Goal: Information Seeking & Learning: Learn about a topic

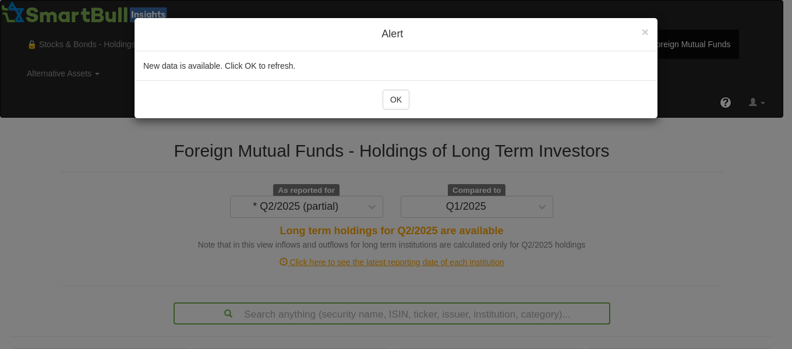
scroll to position [305, 0]
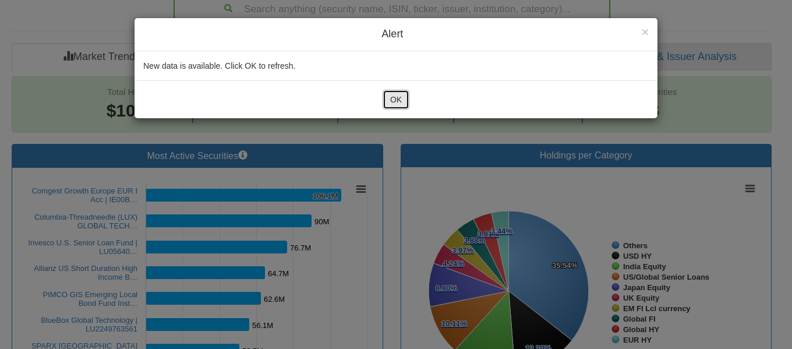
click at [398, 105] on button "OK" at bounding box center [395, 100] width 27 height 20
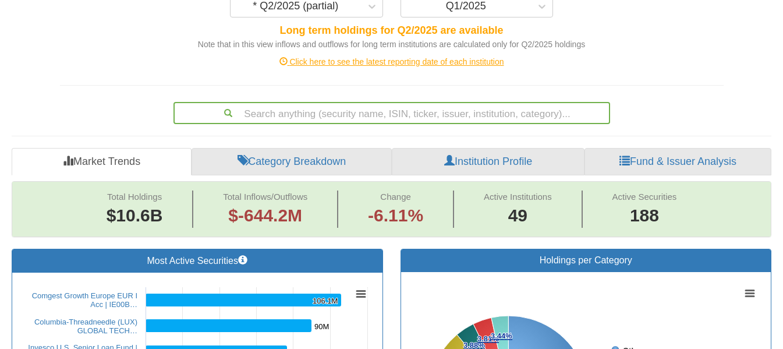
scroll to position [203, 0]
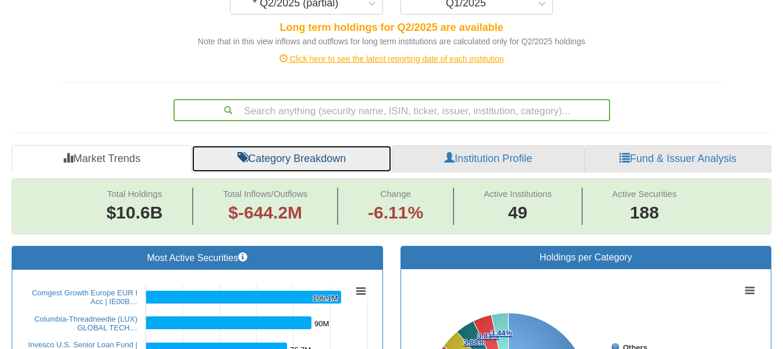
click at [318, 145] on link "Category Breakdown" at bounding box center [292, 159] width 200 height 28
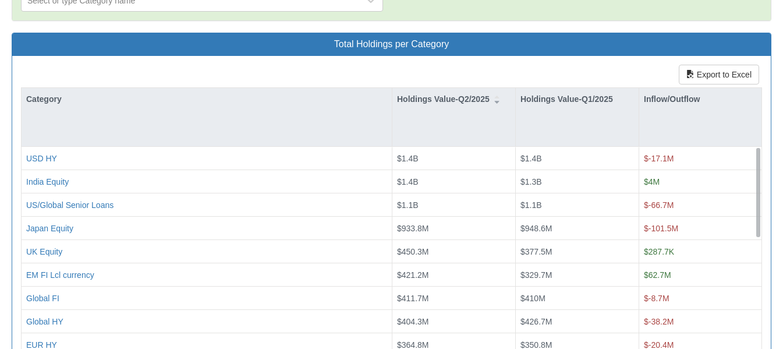
scroll to position [108, 0]
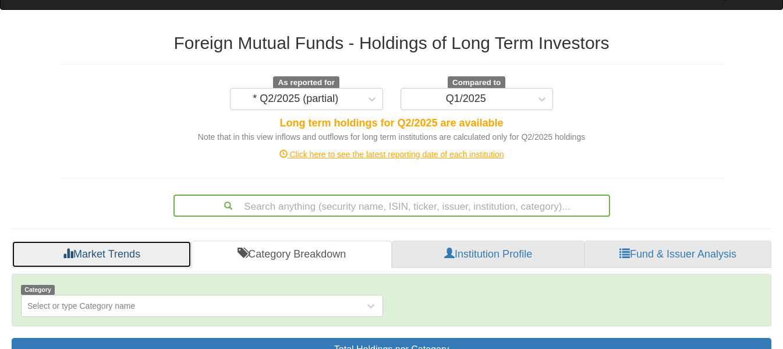
click at [154, 240] on link "Market Trends" at bounding box center [102, 254] width 180 height 28
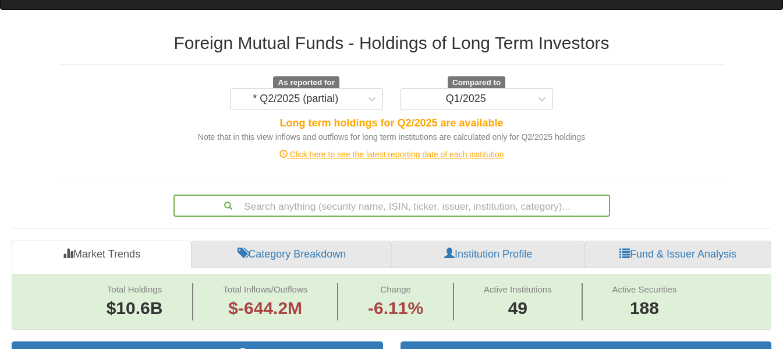
click at [359, 148] on div "Click here to see the latest reporting date of each institution" at bounding box center [391, 154] width 681 height 12
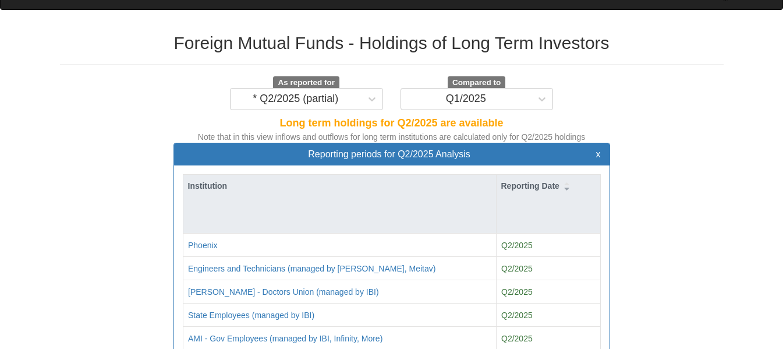
scroll to position [24, 415]
click at [359, 149] on span "Reporting periods for Q2/2025 Analysis" at bounding box center [389, 154] width 162 height 10
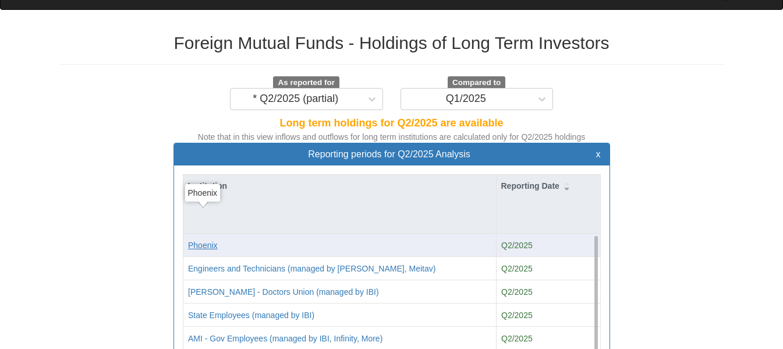
click at [212, 239] on div "Phoenix" at bounding box center [203, 245] width 30 height 12
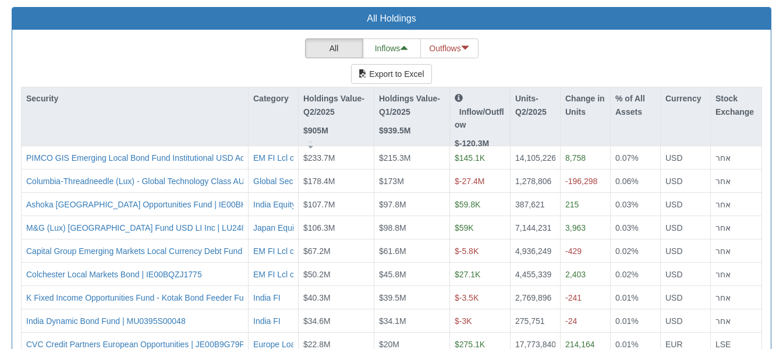
scroll to position [1198, 0]
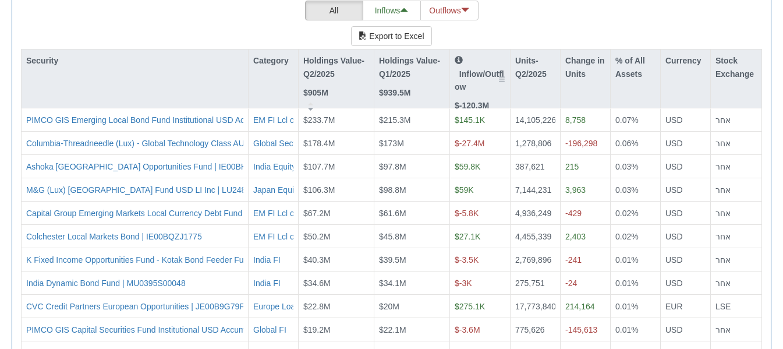
click at [479, 66] on div "Inflow/Outflow $-120.3M" at bounding box center [480, 83] width 51 height 58
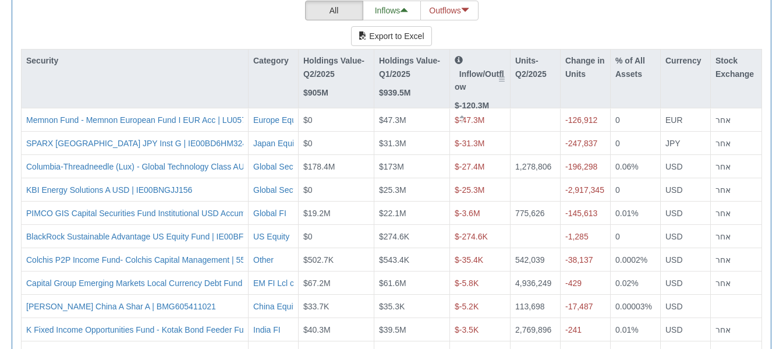
click at [479, 66] on div "Inflow/Outflow $-120.3M" at bounding box center [480, 83] width 51 height 58
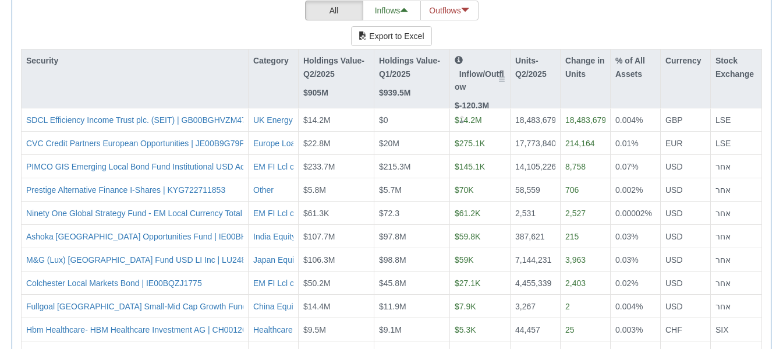
click at [479, 61] on p "Inflow/Outflow" at bounding box center [480, 73] width 51 height 39
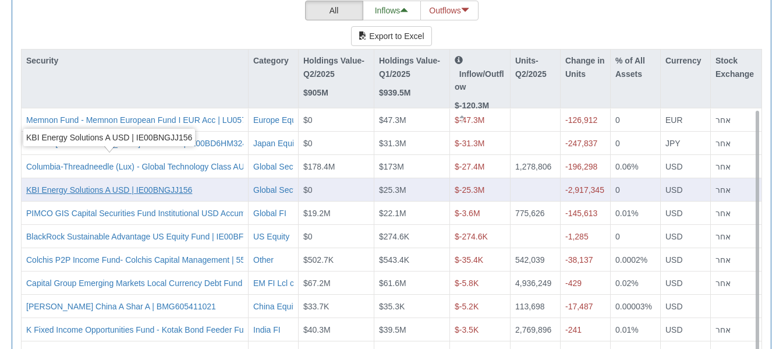
click at [155, 184] on div "KBI Energy Solutions A USD | IE00BNGJJ156" at bounding box center [109, 190] width 166 height 12
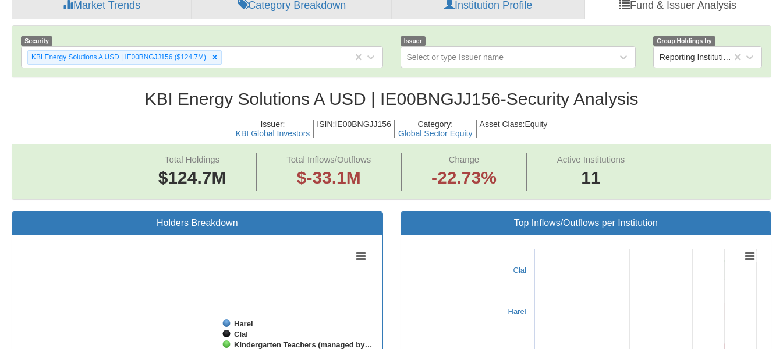
scroll to position [24, 738]
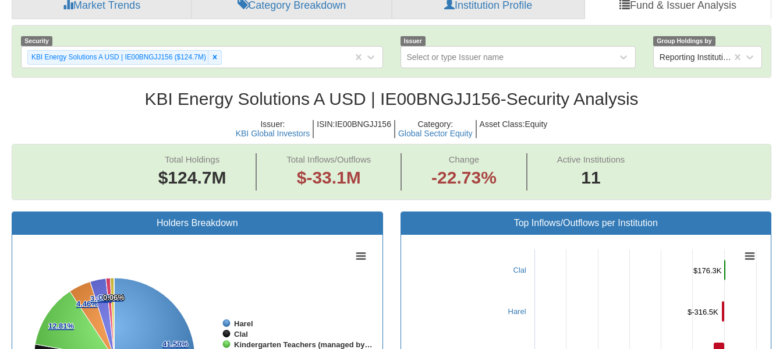
click at [447, 89] on h2 "KBI Energy Solutions A USD | IE00BNGJJ156 - Security Analysis" at bounding box center [392, 98] width 760 height 19
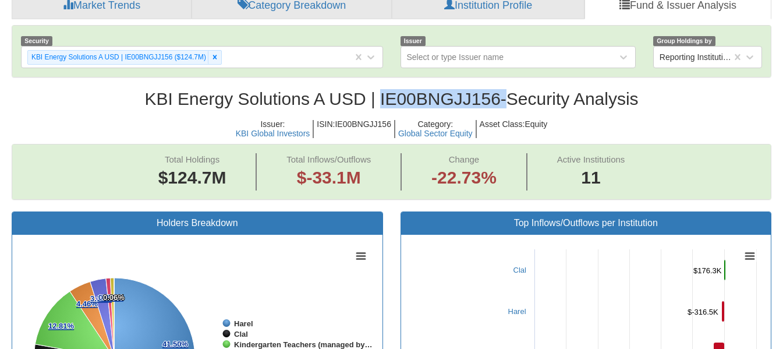
click at [447, 89] on h2 "KBI Energy Solutions A USD | IE00BNGJJ156 - Security Analysis" at bounding box center [392, 98] width 760 height 19
copy h2 "IE00BNGJJ156"
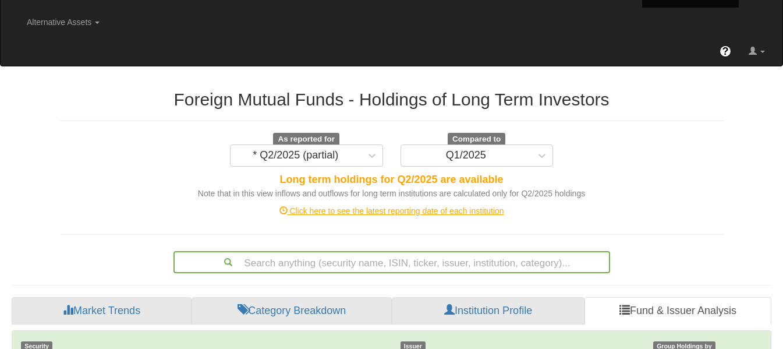
click at [383, 205] on div "Click here to see the latest reporting date of each institution" at bounding box center [391, 211] width 681 height 12
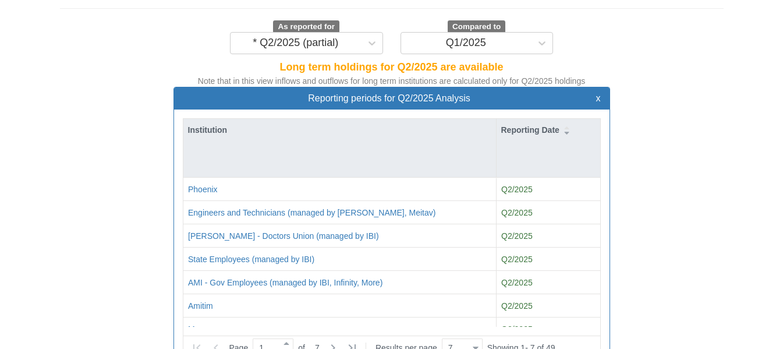
scroll to position [167, 0]
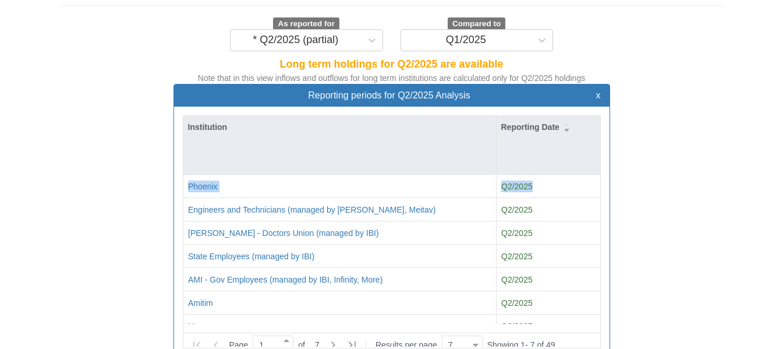
drag, startPoint x: 598, startPoint y: 167, endPoint x: 603, endPoint y: 199, distance: 32.4
click at [603, 199] on div "Institution Reporting Date Phoenix Q2/2025 Engineers and Technicians (managed b…" at bounding box center [391, 232] width 435 height 250
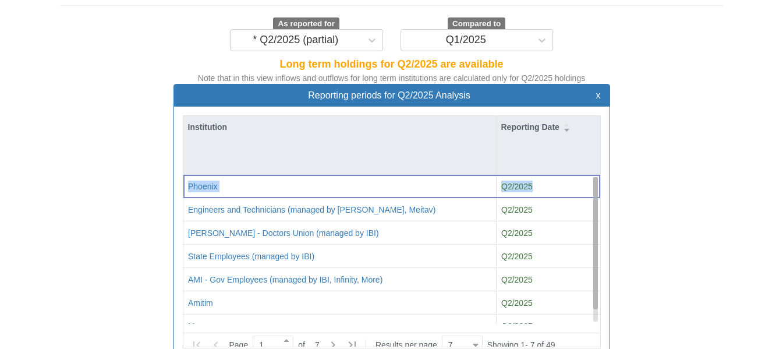
click at [594, 283] on div at bounding box center [595, 249] width 5 height 144
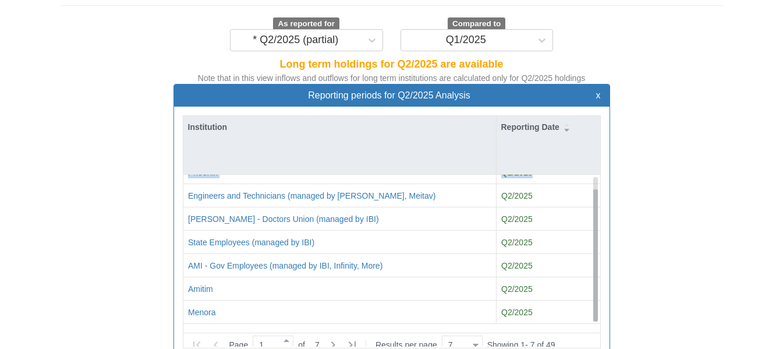
click at [594, 283] on div at bounding box center [595, 255] width 5 height 132
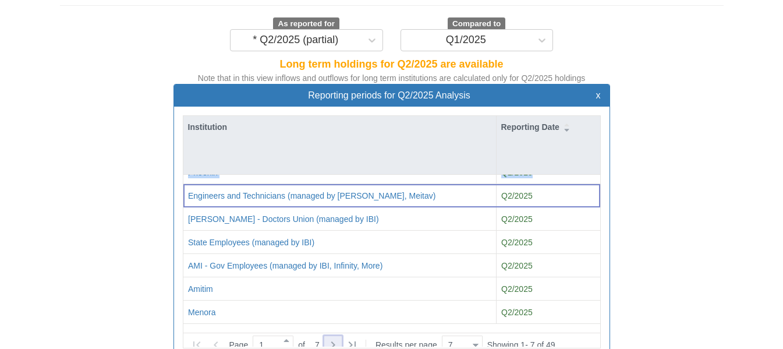
click at [338, 338] on icon at bounding box center [333, 345] width 14 height 14
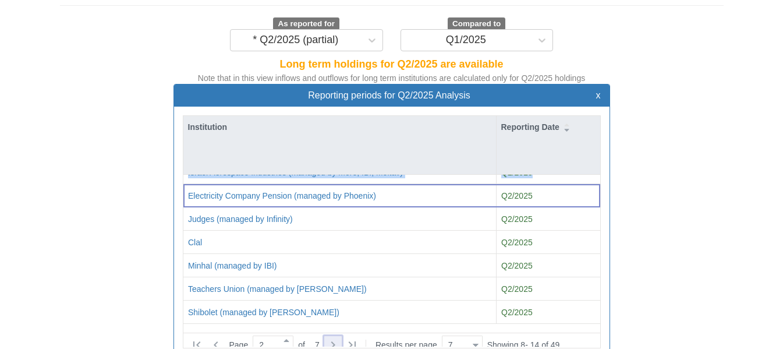
click at [338, 338] on icon at bounding box center [333, 345] width 14 height 14
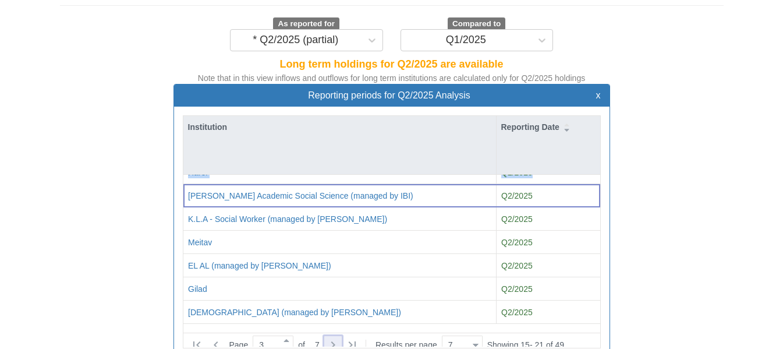
click at [338, 338] on icon at bounding box center [333, 345] width 14 height 14
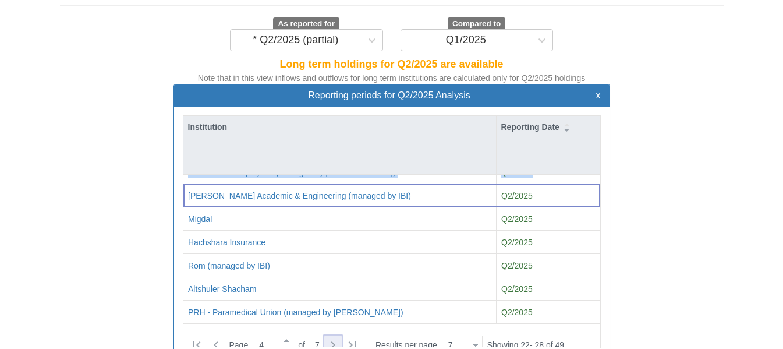
click at [338, 338] on icon at bounding box center [333, 345] width 14 height 14
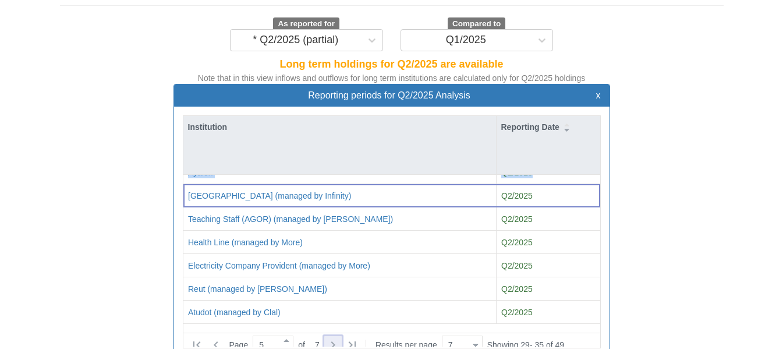
click at [338, 338] on icon at bounding box center [333, 345] width 14 height 14
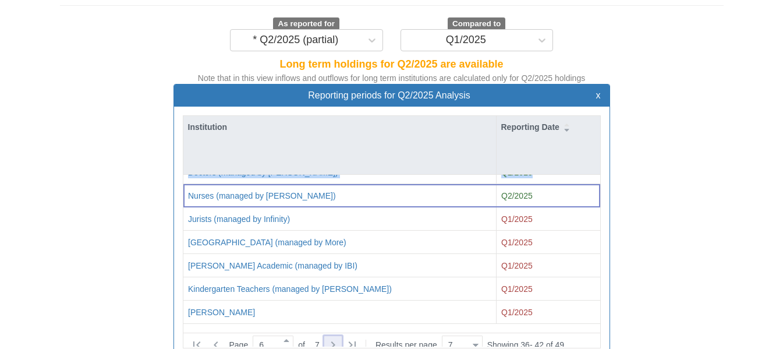
click at [338, 338] on icon at bounding box center [333, 345] width 14 height 14
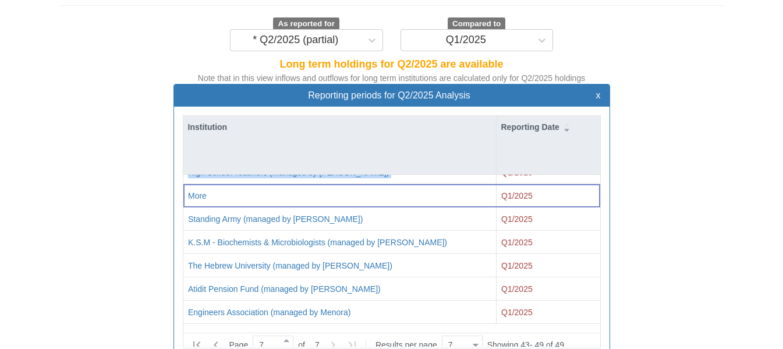
click at [338, 338] on icon at bounding box center [333, 345] width 14 height 14
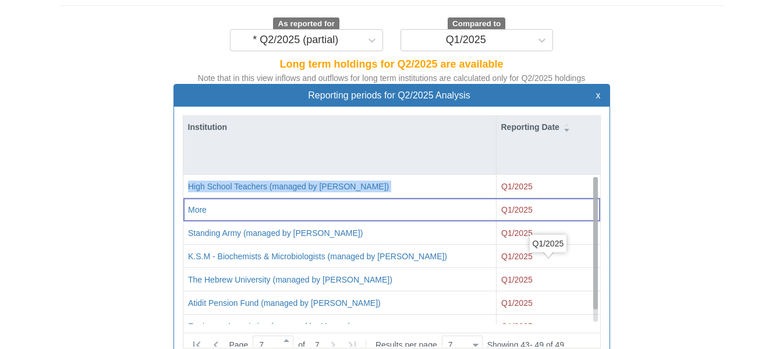
scroll to position [0, 0]
drag, startPoint x: 594, startPoint y: 267, endPoint x: 590, endPoint y: 241, distance: 25.9
click at [590, 241] on div "High School Teachers (managed by Meitav) Q1/2025 More Q1/2025 Standing Army (ma…" at bounding box center [391, 249] width 417 height 149
click at [221, 338] on icon at bounding box center [216, 345] width 14 height 14
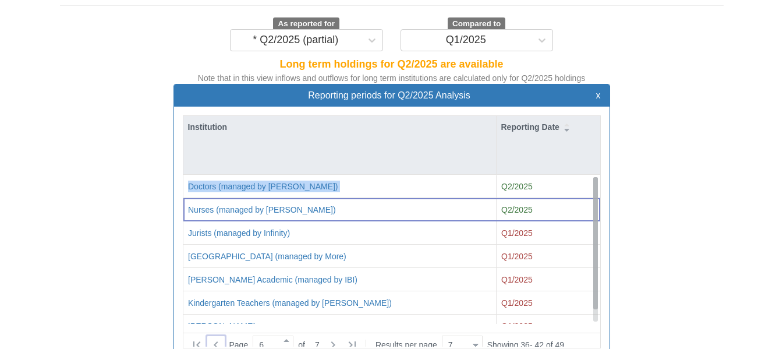
drag, startPoint x: 596, startPoint y: 253, endPoint x: 595, endPoint y: 196, distance: 57.6
click at [595, 196] on div at bounding box center [595, 243] width 5 height 132
click at [217, 338] on icon at bounding box center [216, 345] width 14 height 14
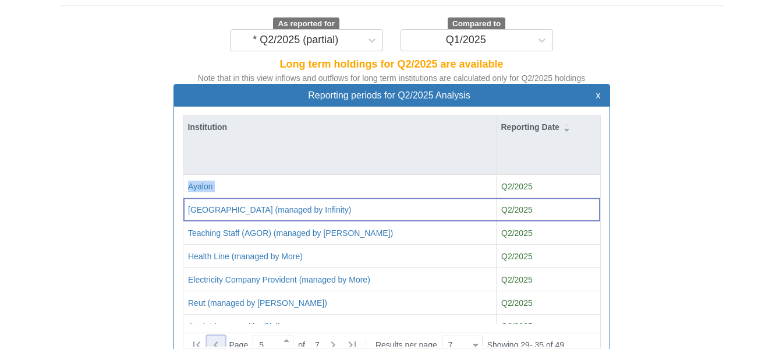
click at [217, 338] on icon at bounding box center [216, 345] width 14 height 14
type input "4"
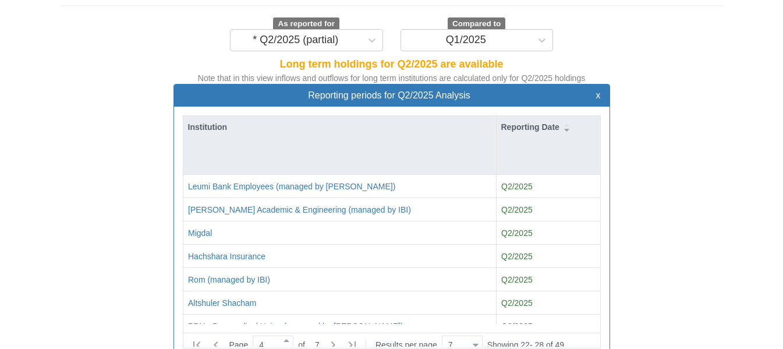
click at [731, 189] on div "Reporting periods for Q2/2025 Analysis x Institution Reporting Date Leumi Bank …" at bounding box center [391, 227] width 681 height 286
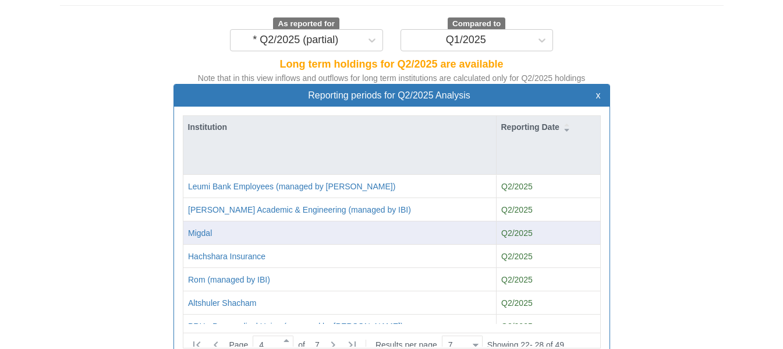
click at [468, 221] on div "Migdal" at bounding box center [339, 232] width 313 height 23
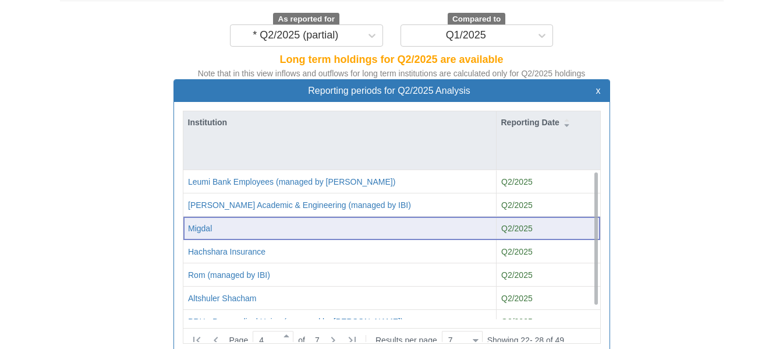
click at [331, 222] on div "Migdal" at bounding box center [339, 228] width 303 height 12
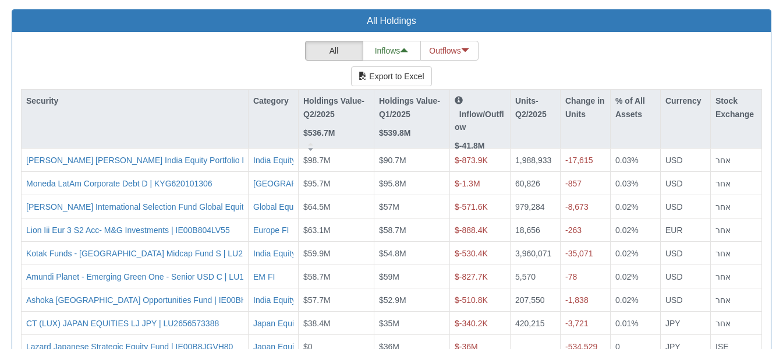
scroll to position [1164, 0]
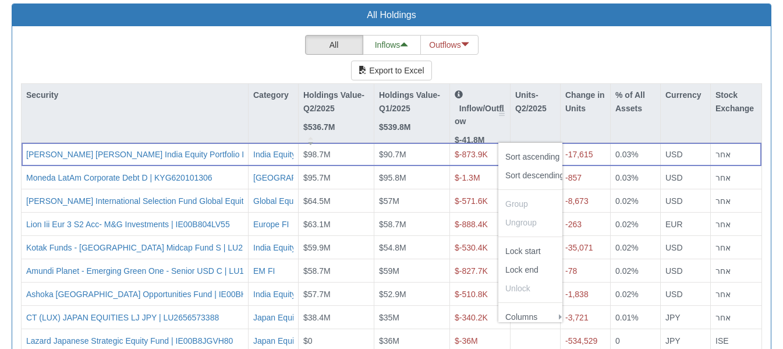
click at [500, 84] on div at bounding box center [501, 113] width 7 height 58
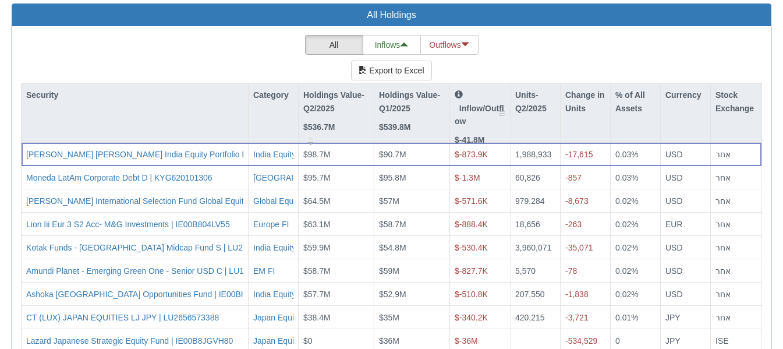
click at [500, 84] on div at bounding box center [501, 113] width 7 height 58
click at [479, 88] on p "Inflow/Outflow" at bounding box center [480, 107] width 51 height 39
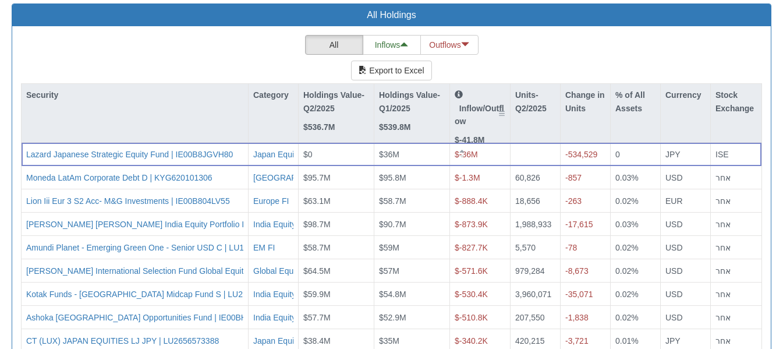
click at [479, 88] on p "Inflow/Outflow" at bounding box center [480, 107] width 51 height 39
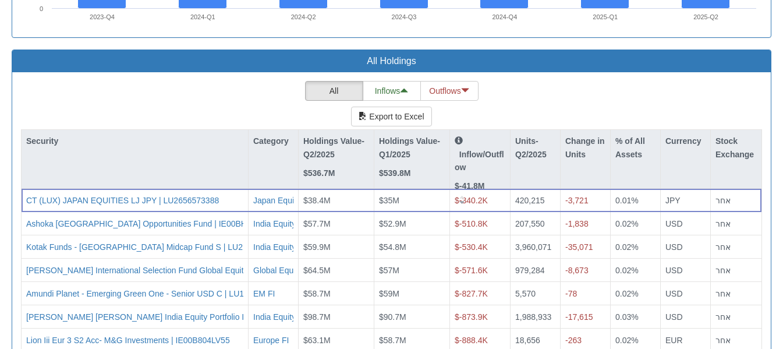
scroll to position [1121, 0]
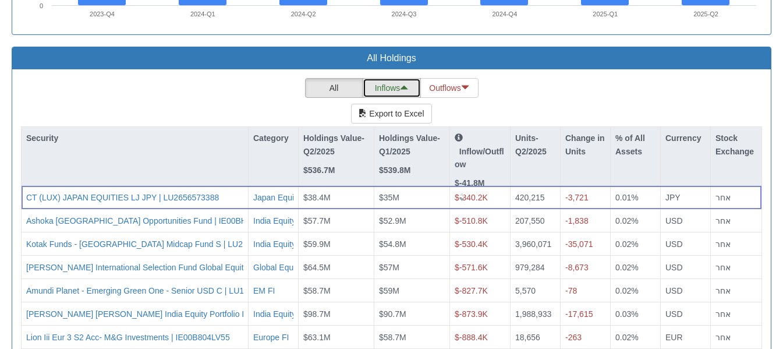
click at [391, 78] on button "Inflows" at bounding box center [392, 88] width 58 height 20
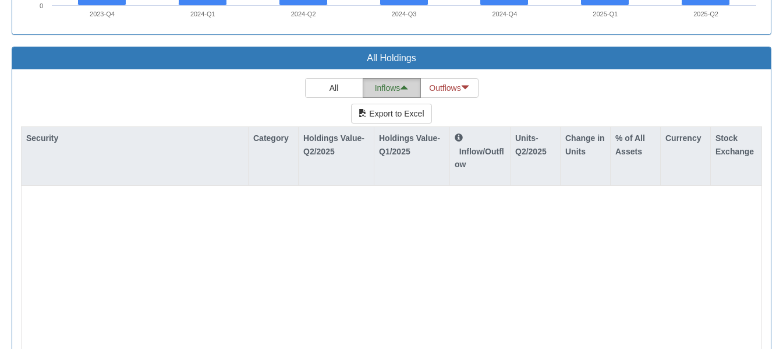
click at [391, 78] on button "Inflows" at bounding box center [392, 88] width 58 height 20
click at [459, 78] on button "Outflows" at bounding box center [449, 88] width 58 height 20
type input "1"
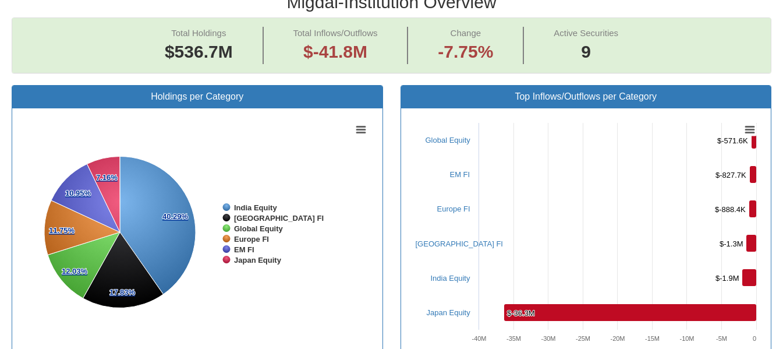
scroll to position [206, 0]
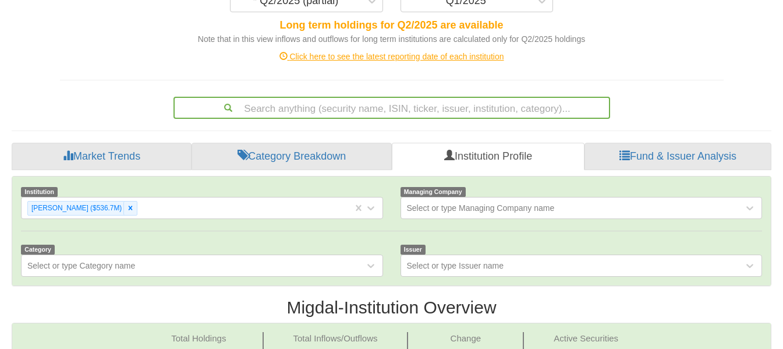
click at [348, 51] on div "Click here to see the latest reporting date of each institution" at bounding box center [391, 57] width 681 height 12
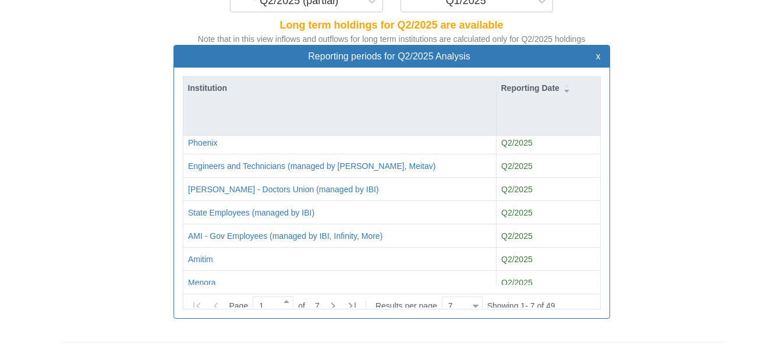
scroll to position [14, 0]
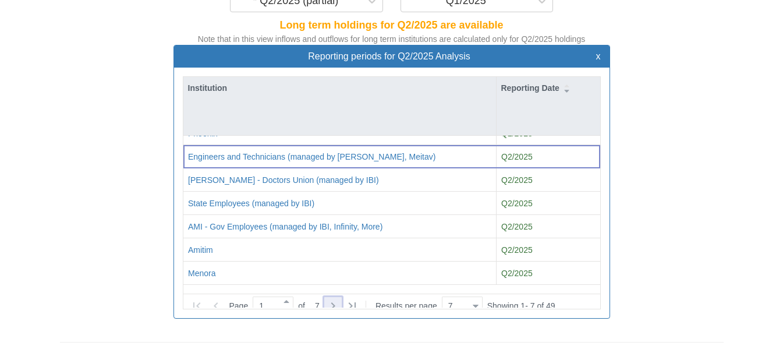
click at [337, 299] on icon at bounding box center [333, 306] width 14 height 14
type input "2"
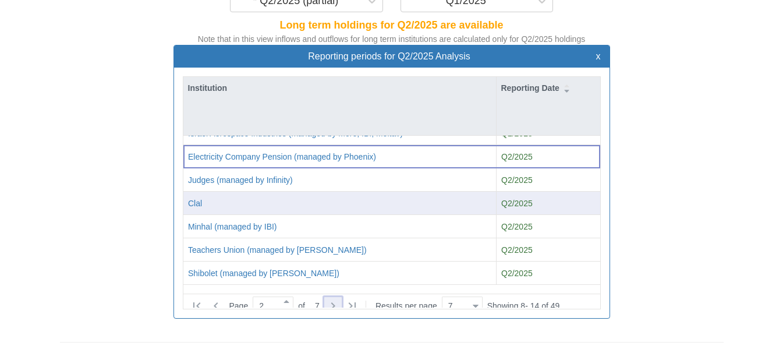
click at [225, 197] on div "Clal" at bounding box center [339, 203] width 303 height 12
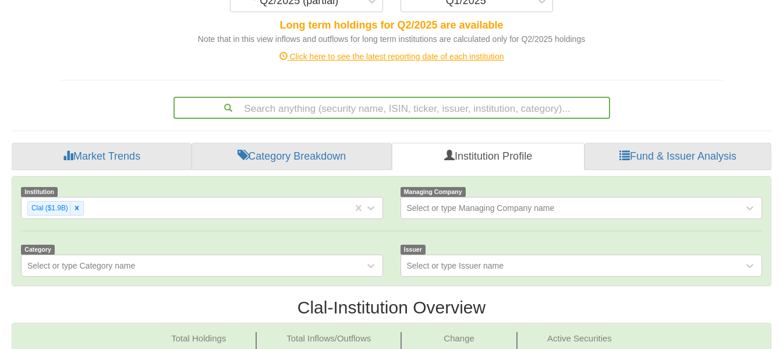
scroll to position [237, 0]
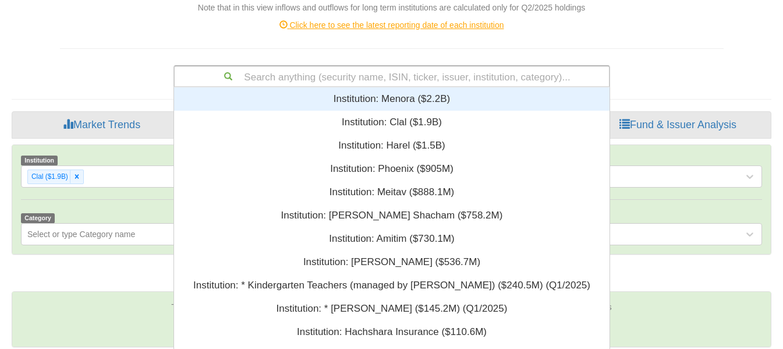
click at [360, 76] on div "Search anything (security name, ISIN, ticker, issuer, institution, category)...…" at bounding box center [391, 76] width 437 height 22
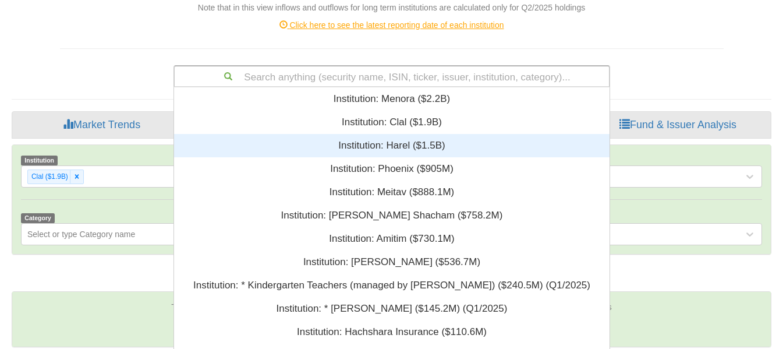
click at [412, 134] on div "Institution: ‎Harel ‎($1.5B)‏" at bounding box center [391, 145] width 435 height 23
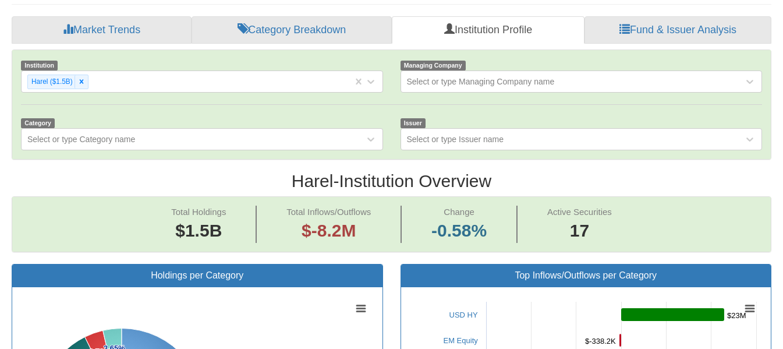
scroll to position [311, 0]
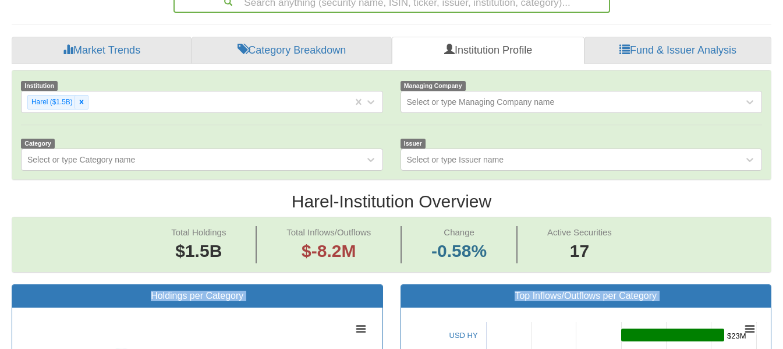
drag, startPoint x: 778, startPoint y: 240, endPoint x: 782, endPoint y: 286, distance: 46.2
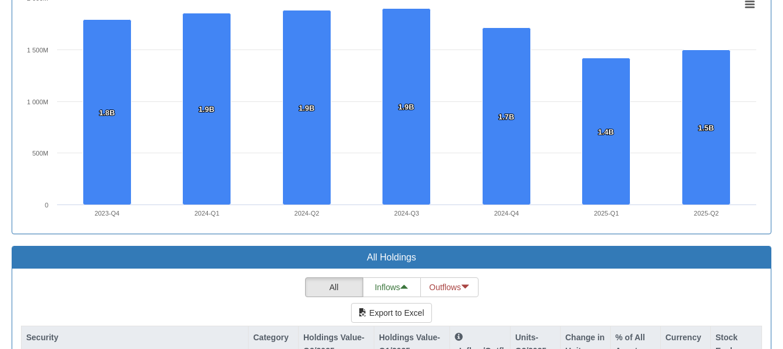
scroll to position [1227, 0]
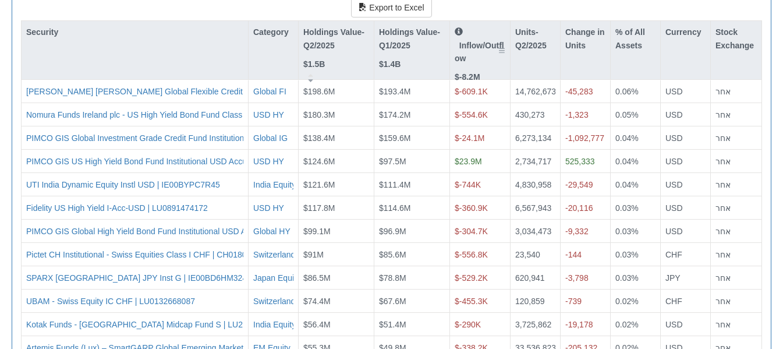
click at [487, 26] on p "Inflow/Outflow" at bounding box center [480, 45] width 51 height 39
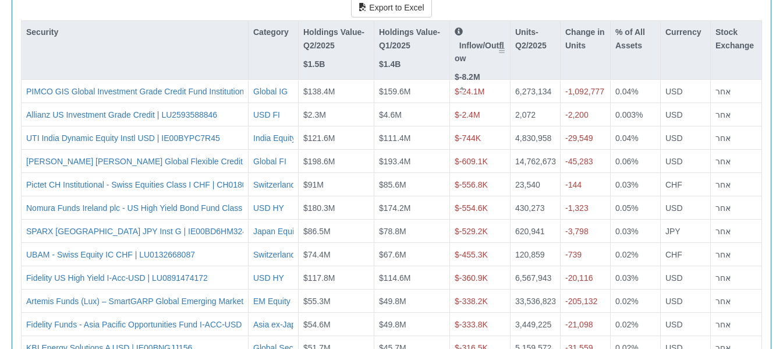
click at [487, 26] on p "Inflow/Outflow" at bounding box center [480, 45] width 51 height 39
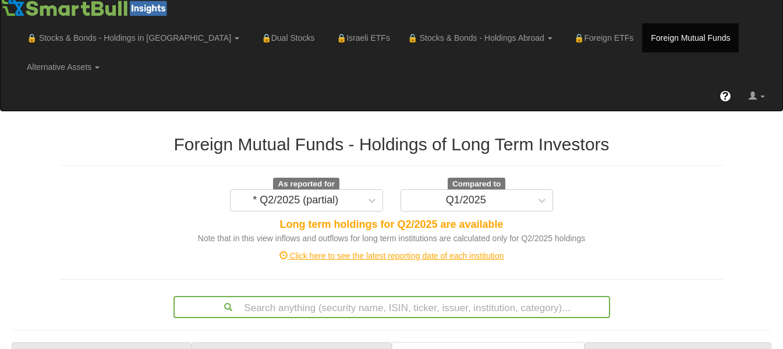
scroll to position [311, 0]
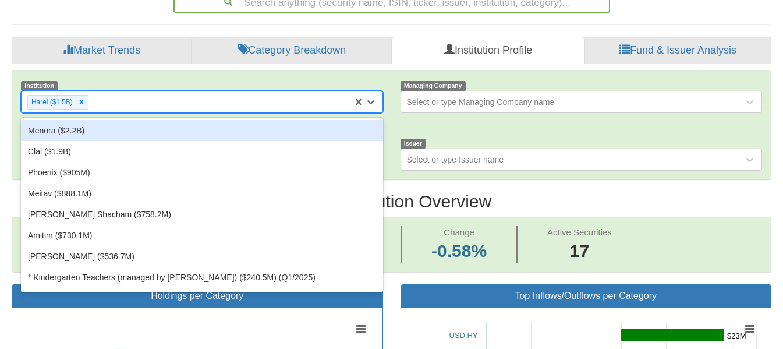
click at [352, 93] on div "Harel ($1.5B)" at bounding box center [187, 102] width 331 height 19
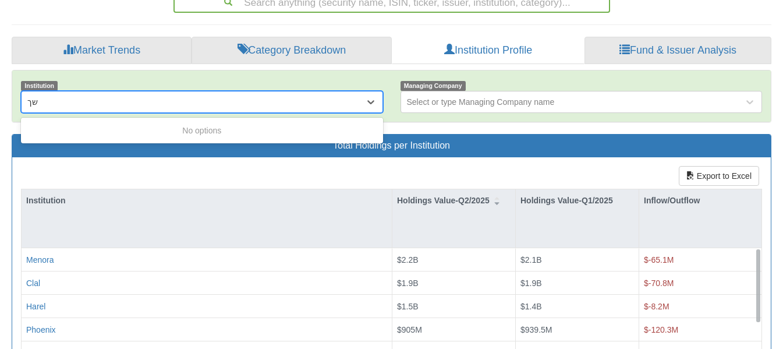
type input "ש"
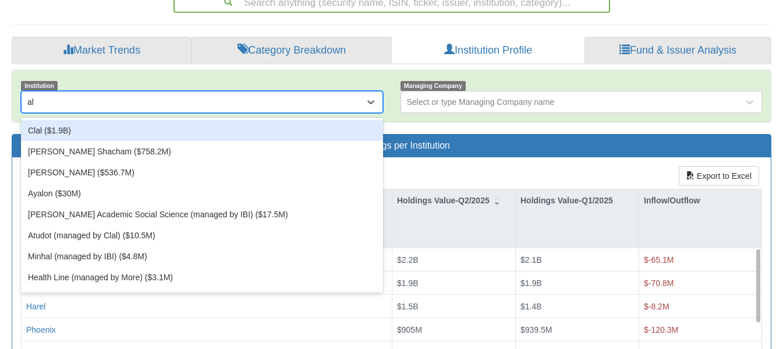
type input "alt"
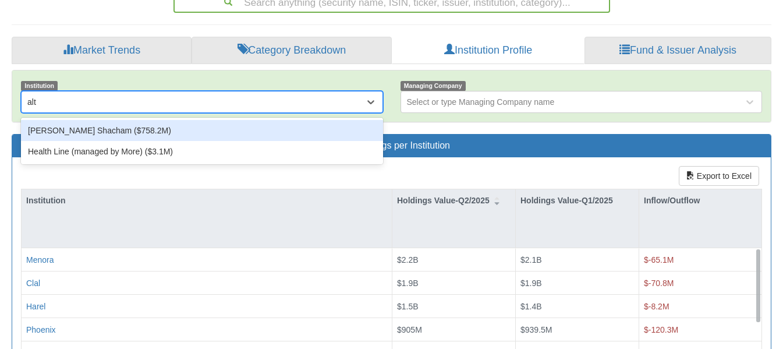
click at [185, 120] on div "Altshuler Shacham ($758.2M)" at bounding box center [202, 130] width 362 height 21
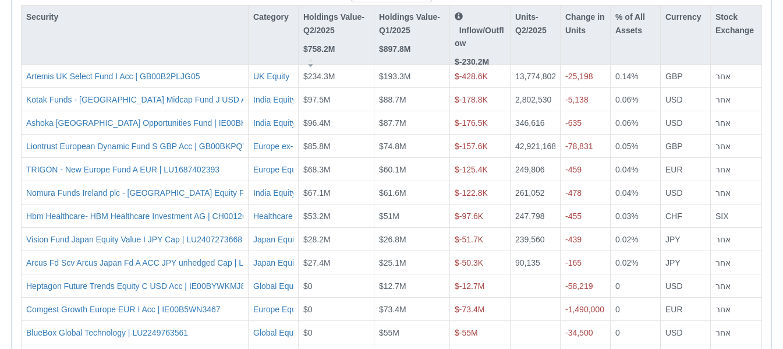
scroll to position [1230, 0]
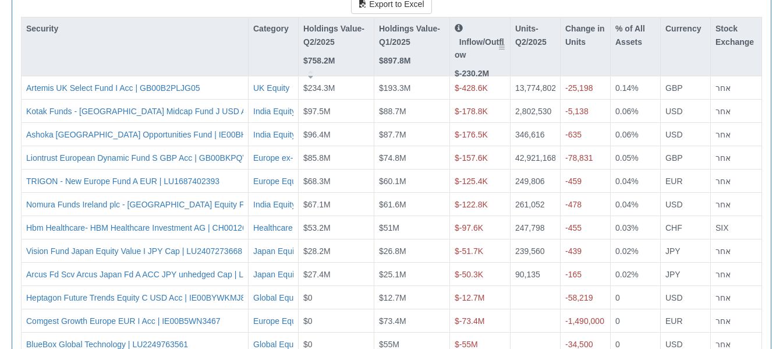
click at [477, 22] on p "Inflow/Outflow" at bounding box center [480, 41] width 51 height 39
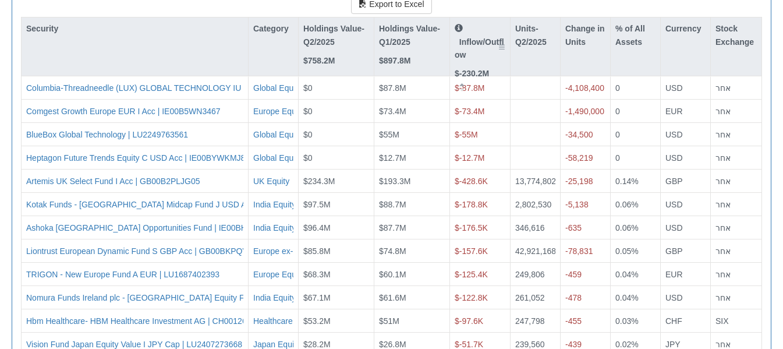
click at [477, 22] on p "Inflow/Outflow" at bounding box center [480, 41] width 51 height 39
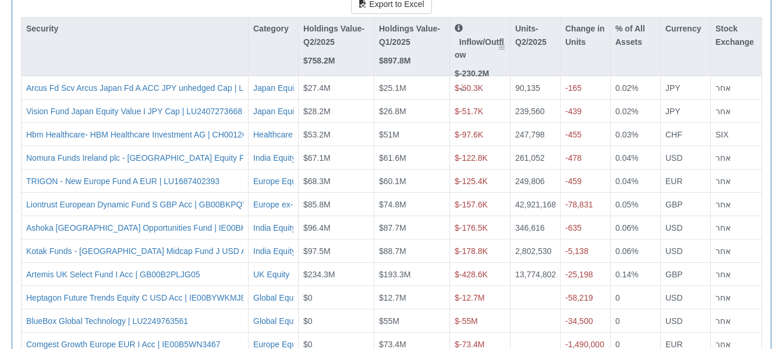
click at [477, 22] on p "Inflow/Outflow" at bounding box center [480, 41] width 51 height 39
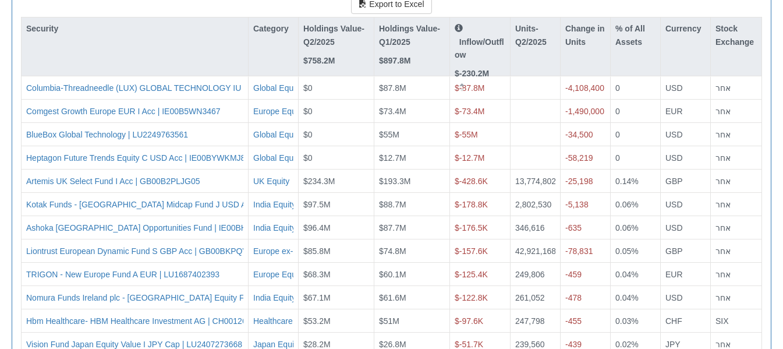
scroll to position [925, 0]
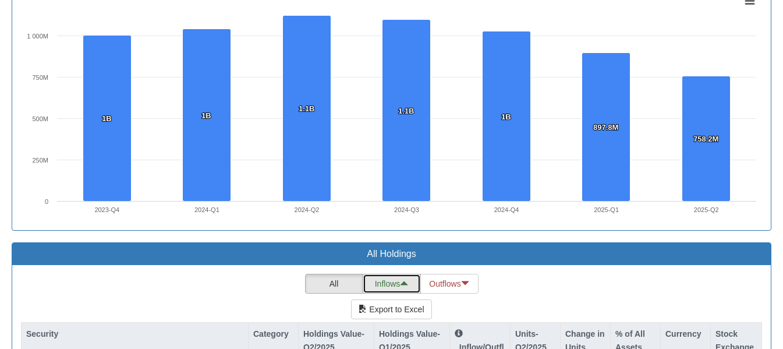
click at [401, 274] on button "Inflows" at bounding box center [392, 284] width 58 height 20
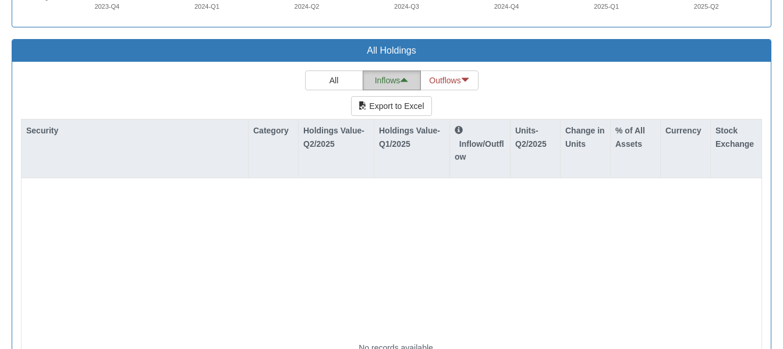
scroll to position [1125, 0]
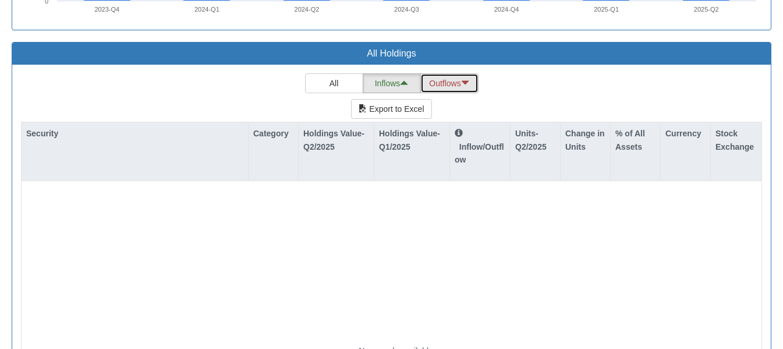
click at [467, 73] on button "Outflows" at bounding box center [449, 83] width 58 height 20
type input "1"
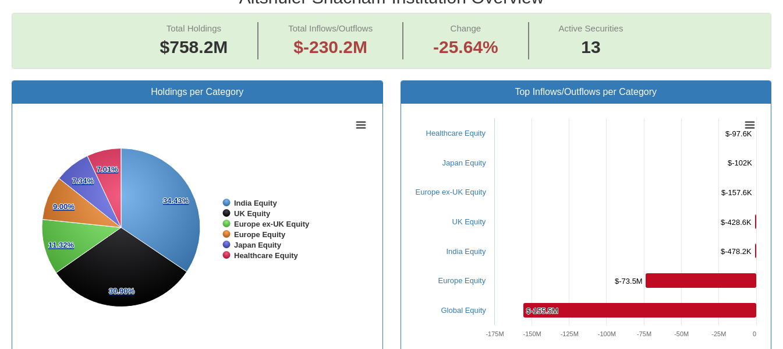
scroll to position [210, 0]
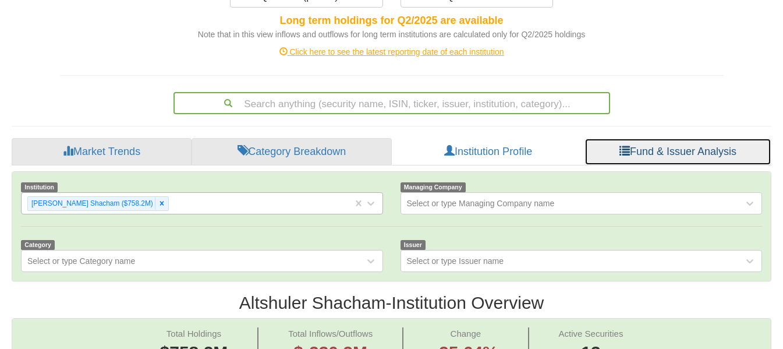
click at [666, 138] on link "Fund & Issuer Analysis" at bounding box center [678, 152] width 187 height 28
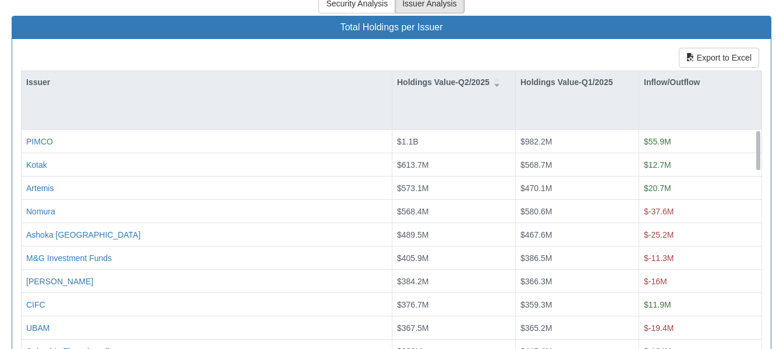
scroll to position [449, 0]
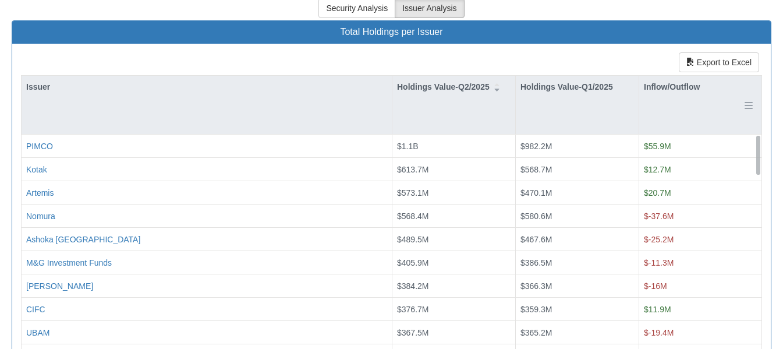
click at [679, 76] on div "Inflow/Outflow" at bounding box center [700, 87] width 122 height 22
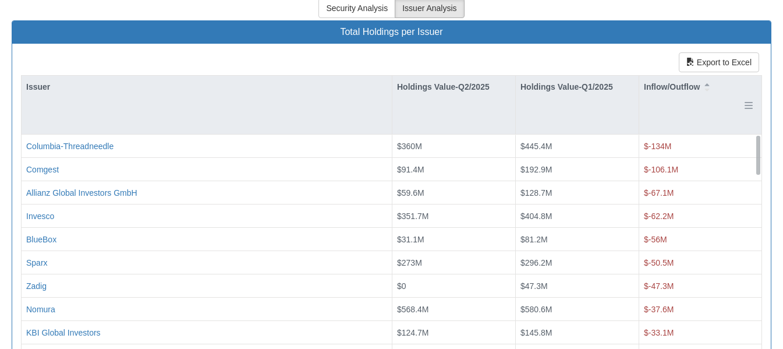
click at [679, 76] on div "Inflow/Outflow" at bounding box center [700, 87] width 122 height 22
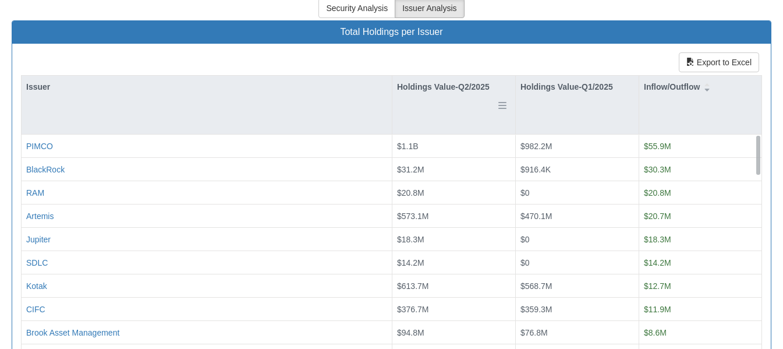
click at [484, 76] on div "Holdings Value-Q2/2025" at bounding box center [453, 87] width 123 height 22
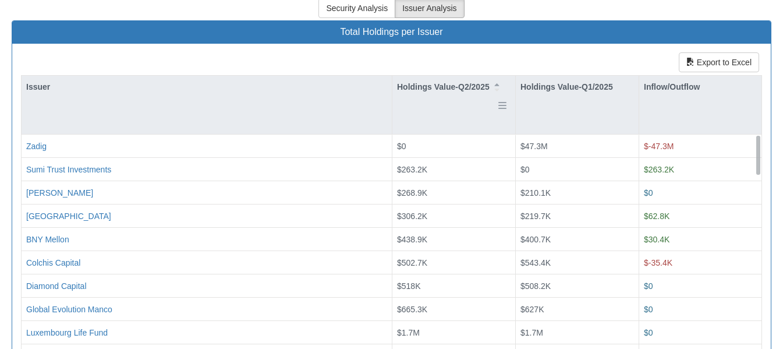
click at [484, 76] on div "Holdings Value-Q2/2025" at bounding box center [453, 87] width 123 height 22
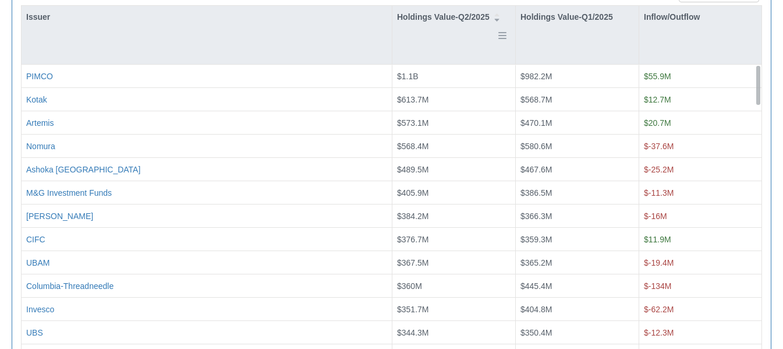
scroll to position [520, 0]
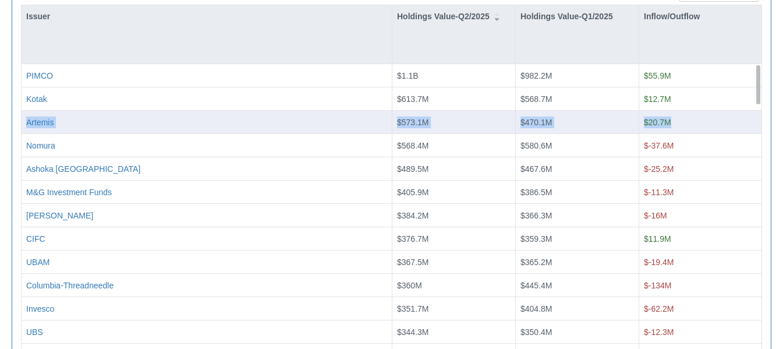
drag, startPoint x: 753, startPoint y: 66, endPoint x: 752, endPoint y: 94, distance: 28.0
click at [752, 64] on div "PIMCO $1.1B $982.2M $55.9M Kotak $613.7M $568.7M $12.7M Artemis $573.1M $470.1M…" at bounding box center [392, 64] width 740 height 0
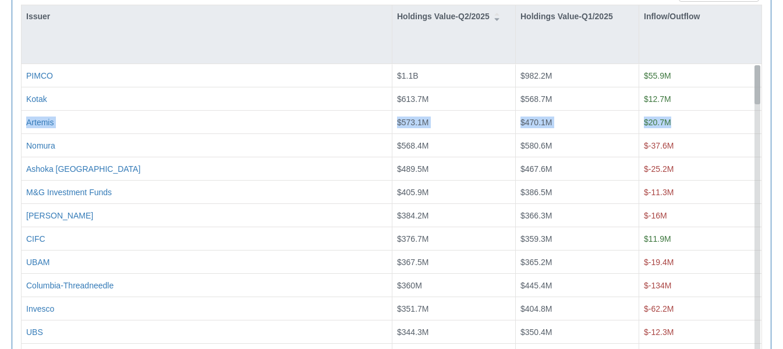
click at [759, 133] on div at bounding box center [758, 208] width 6 height 287
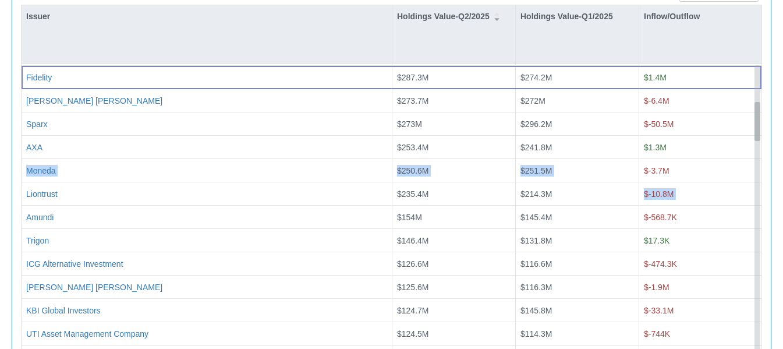
click at [759, 133] on div at bounding box center [758, 208] width 6 height 287
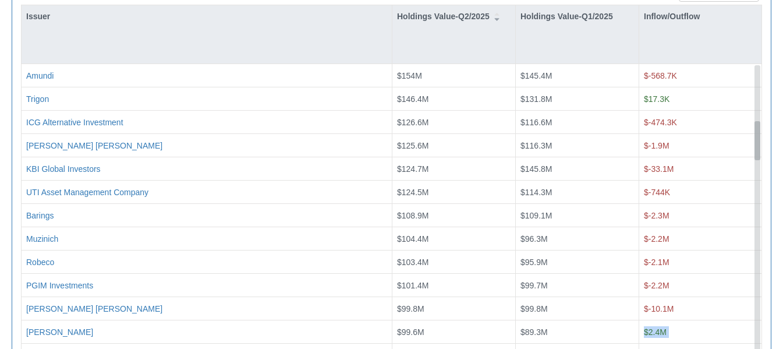
scroll to position [555, 0]
